Goal: Navigation & Orientation: Go to known website

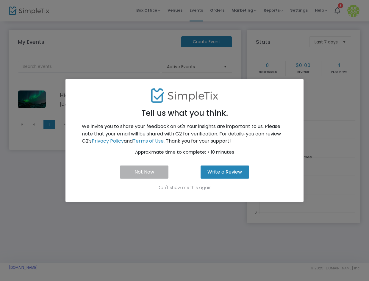
click at [147, 170] on button "Not Now" at bounding box center [144, 171] width 49 height 13
